Goal: Find specific page/section: Find specific page/section

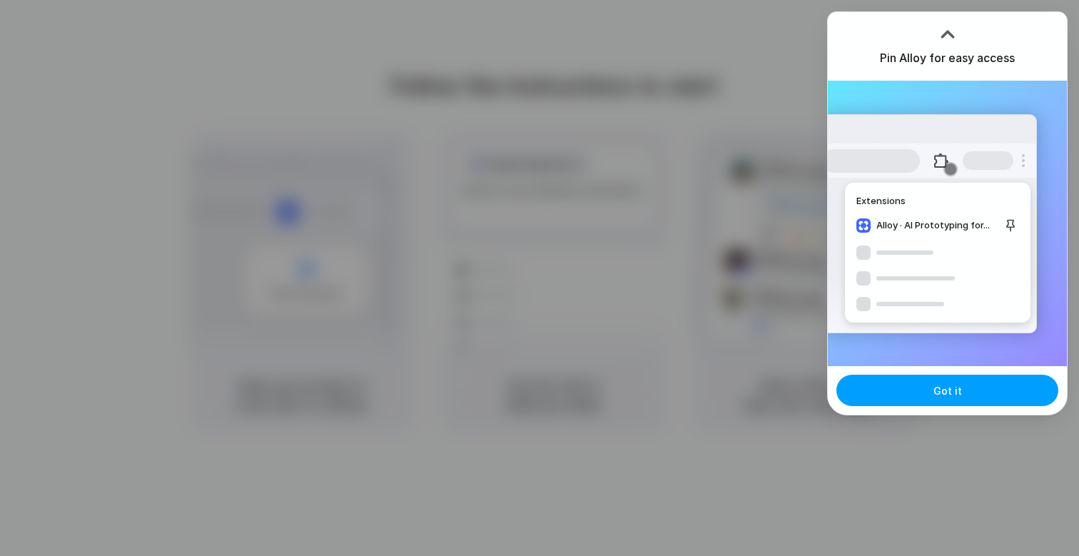
click at [945, 384] on span "Got it" at bounding box center [947, 390] width 29 height 15
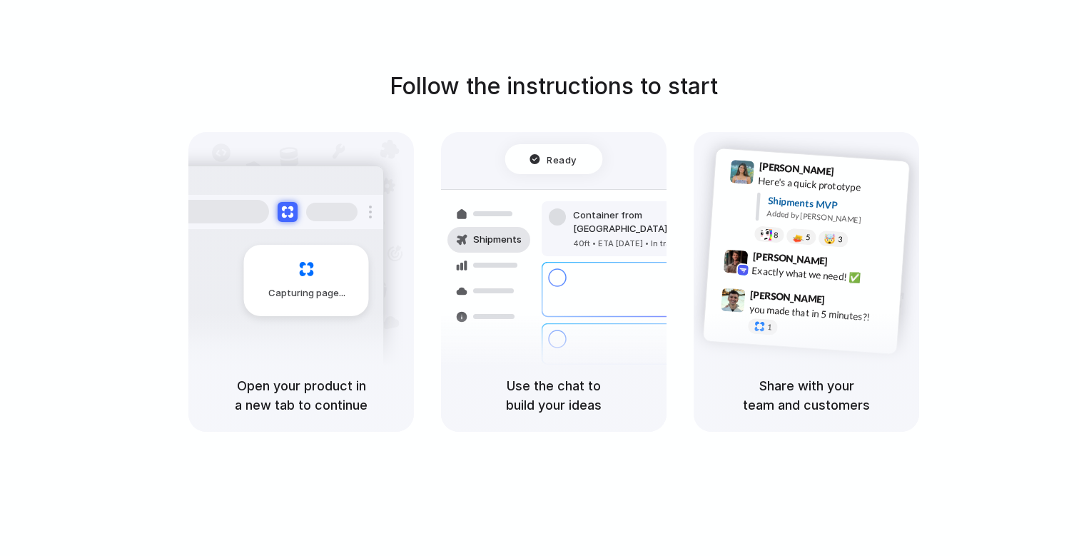
click at [968, 149] on div "Follow the instructions to start Capturing page Open your product in a new tab …" at bounding box center [553, 250] width 1079 height 362
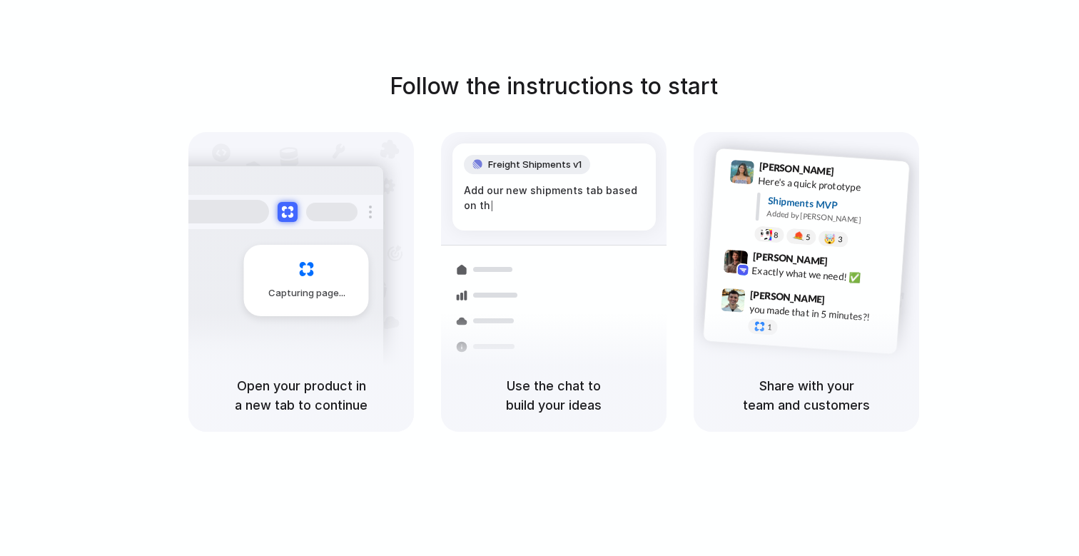
click at [539, 278] on div at bounding box center [539, 278] width 0 height 0
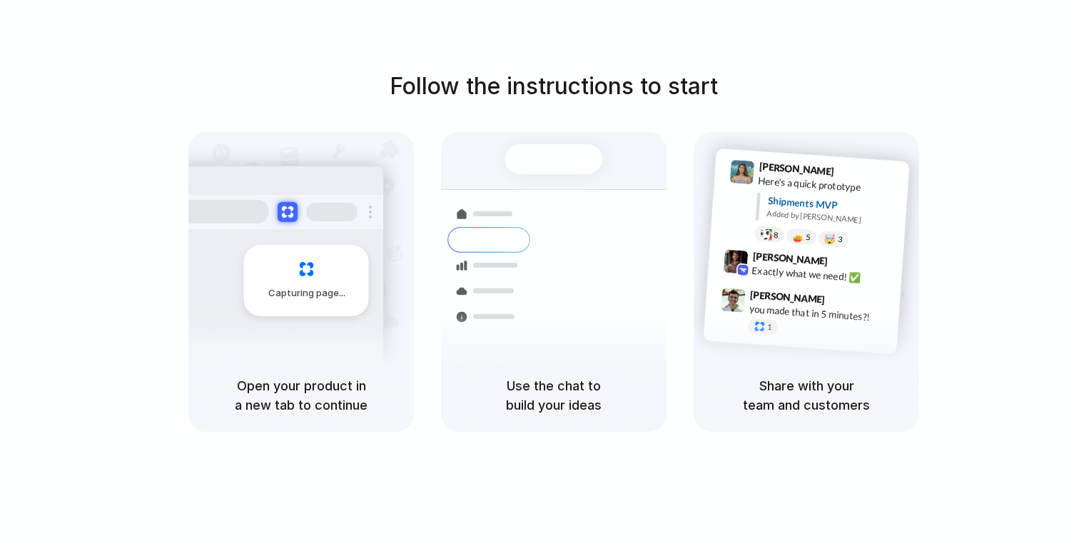
click at [539, 278] on div at bounding box center [539, 278] width 0 height 0
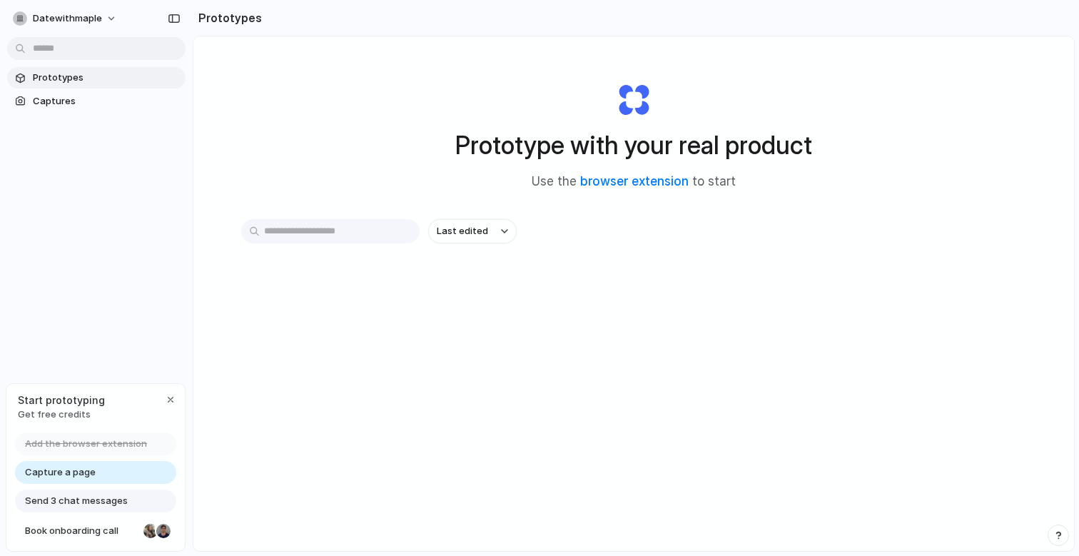
scroll to position [3, 0]
